Goal: Transaction & Acquisition: Purchase product/service

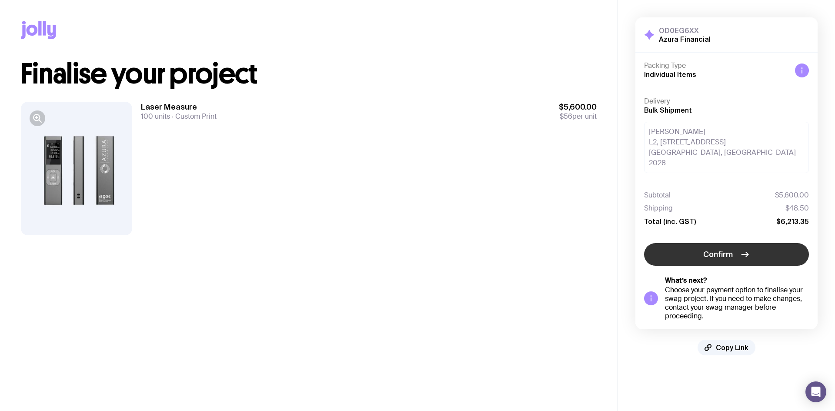
click at [723, 249] on span "Confirm" at bounding box center [718, 254] width 30 height 10
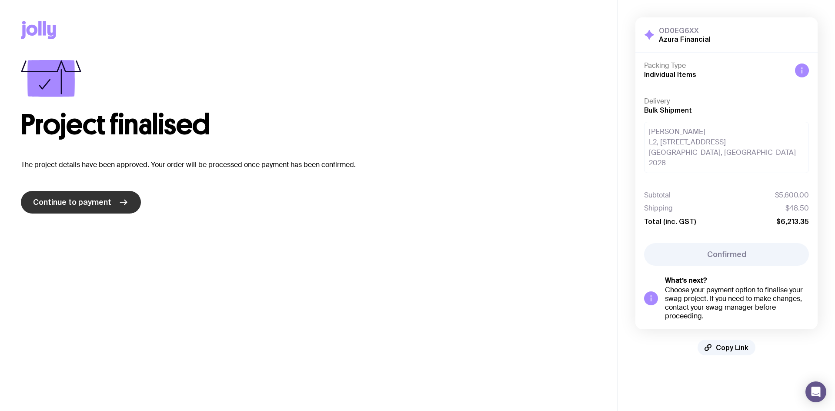
click at [103, 205] on span "Continue to payment" at bounding box center [72, 202] width 78 height 10
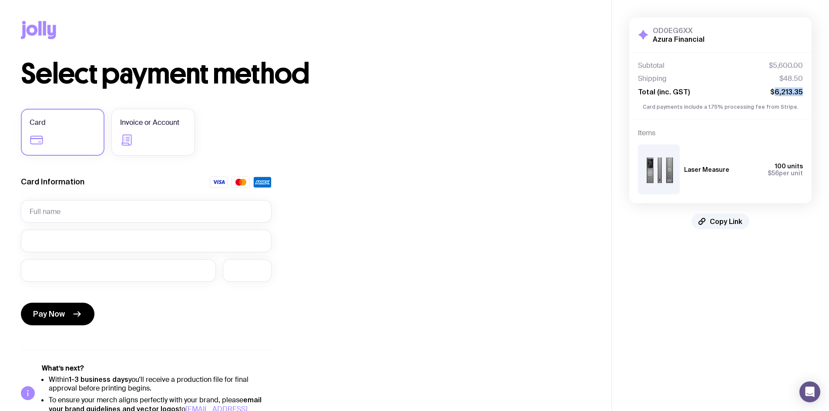
drag, startPoint x: 774, startPoint y: 89, endPoint x: 822, endPoint y: 88, distance: 47.9
click at [822, 88] on div "OD0EG6XX Azura Financial Hide Details Subtotal $5,600.00 Shipping $48.50 Total …" at bounding box center [720, 123] width 217 height 247
click at [55, 210] on input "text" at bounding box center [146, 211] width 251 height 23
type input "[PERSON_NAME]"
click at [62, 315] on span "Pay Now" at bounding box center [49, 314] width 32 height 10
